Goal: Task Accomplishment & Management: Use online tool/utility

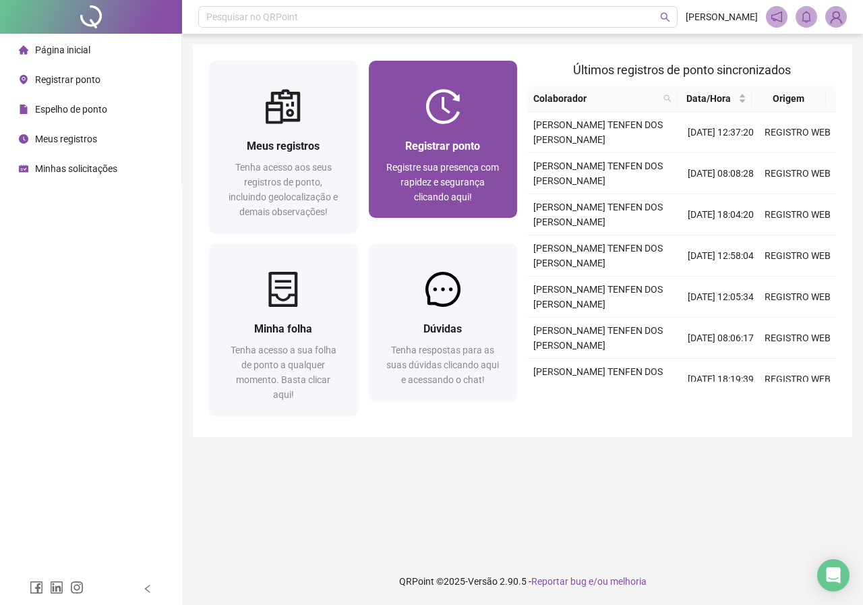
click at [448, 157] on div "Registrar ponto Registre sua presença com rapidez e segurança clicando aqui!" at bounding box center [443, 171] width 117 height 67
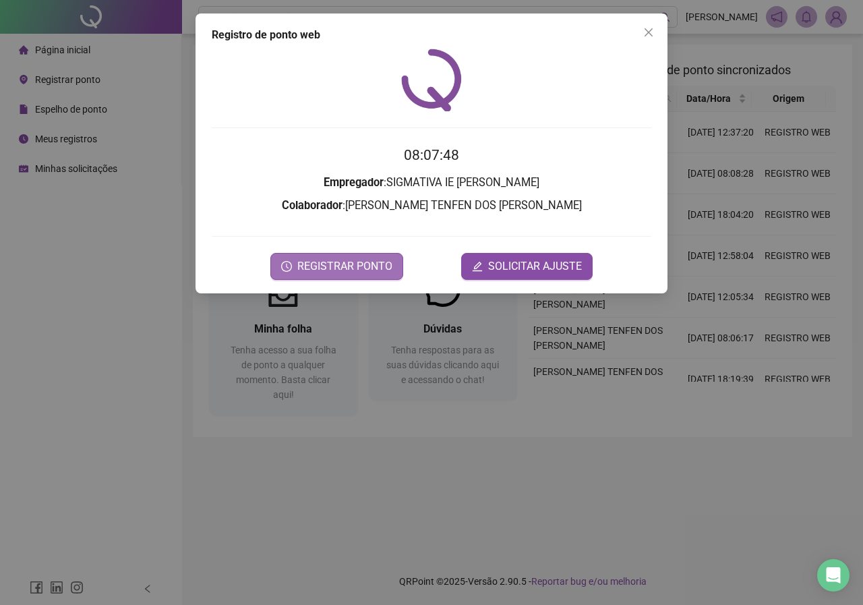
click at [322, 259] on span "REGISTRAR PONTO" at bounding box center [344, 266] width 95 height 16
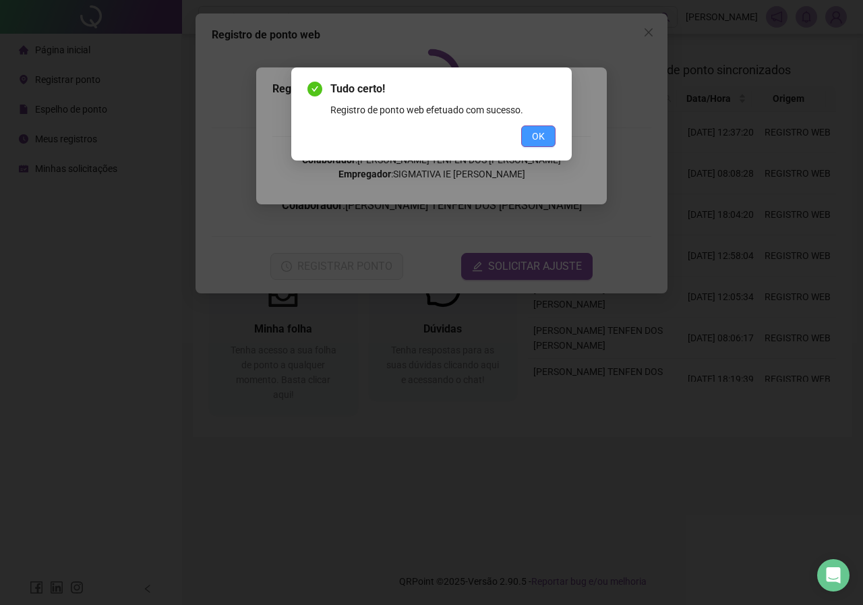
click at [547, 138] on button "OK" at bounding box center [538, 136] width 34 height 22
